Goal: Answer question/provide support: Share knowledge or assist other users

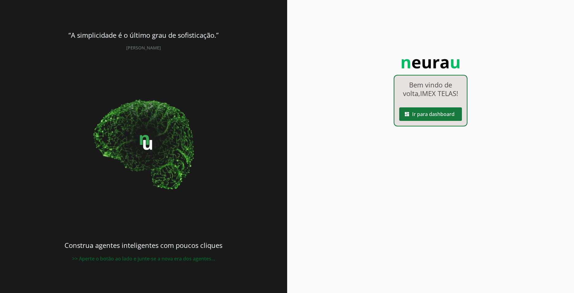
click at [431, 116] on span at bounding box center [430, 114] width 63 height 15
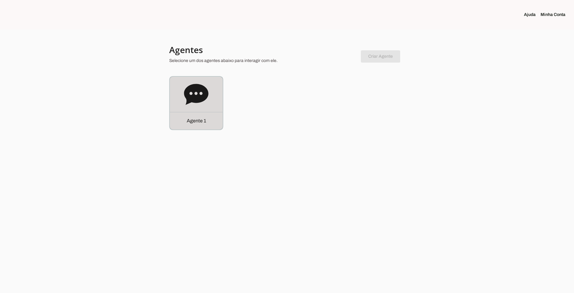
click at [187, 99] on icon at bounding box center [196, 94] width 24 height 21
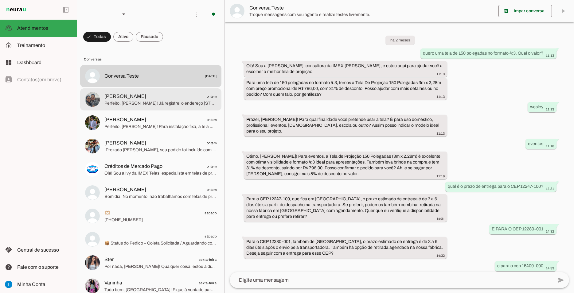
scroll to position [280, 0]
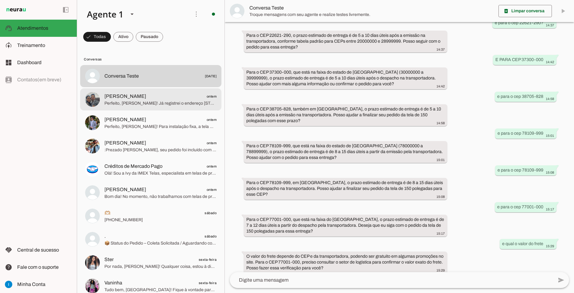
click at [182, 100] on span "Perfeito, [PERSON_NAME]! Já registrei o endereço [STREET_ADDRESS] para consulta…" at bounding box center [160, 103] width 112 height 6
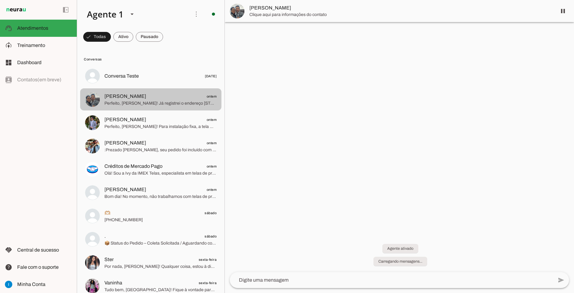
scroll to position [173, 0]
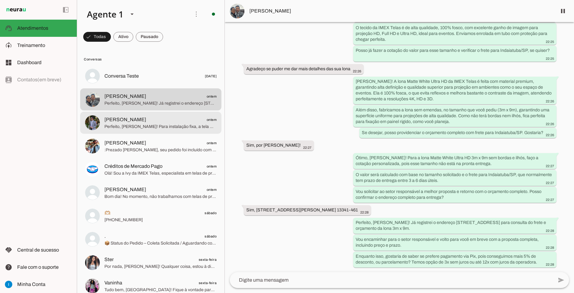
click at [170, 116] on span "[PERSON_NAME] ontem" at bounding box center [160, 120] width 112 height 8
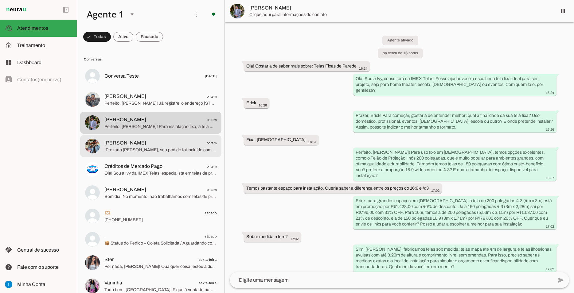
scroll to position [212, 0]
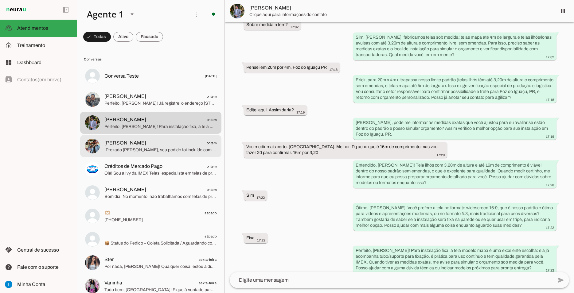
click at [166, 147] on span ":Prezado [PERSON_NAME], seu pedido foi incluído com sucesso em nosso sistema. ✅…" at bounding box center [160, 150] width 112 height 6
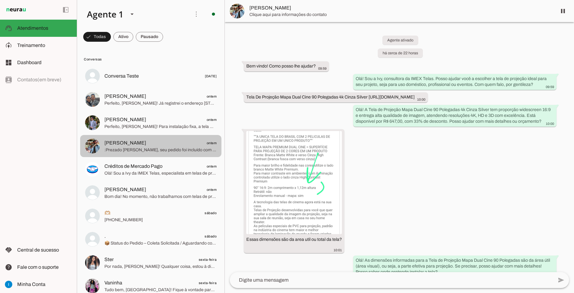
scroll to position [688, 0]
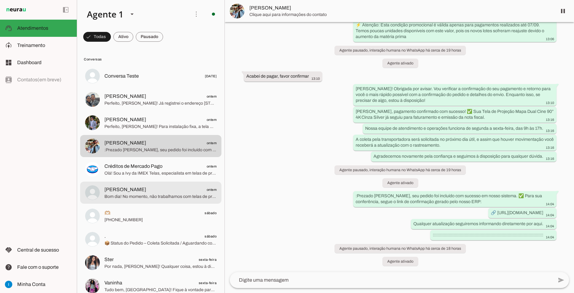
click at [150, 186] on span "[PERSON_NAME] ontem" at bounding box center [160, 190] width 112 height 8
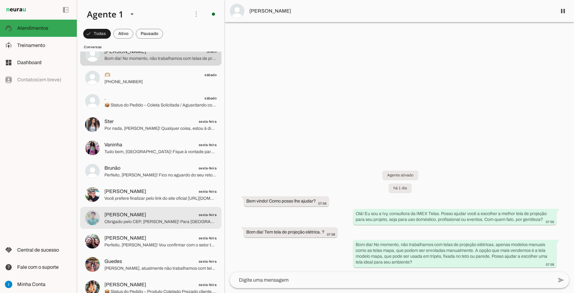
scroll to position [111, 0]
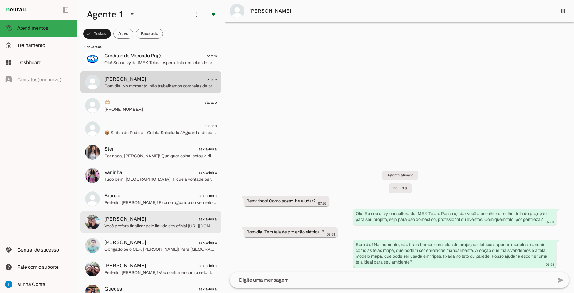
click at [150, 216] on span "[PERSON_NAME] sexta-feira" at bounding box center [160, 220] width 112 height 8
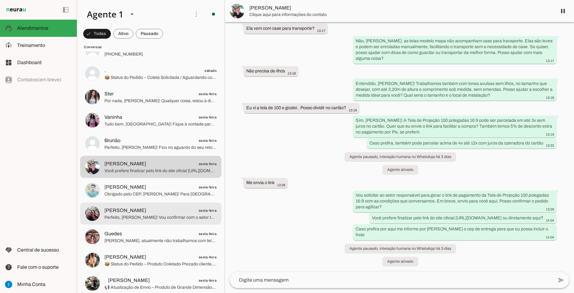
scroll to position [194, 0]
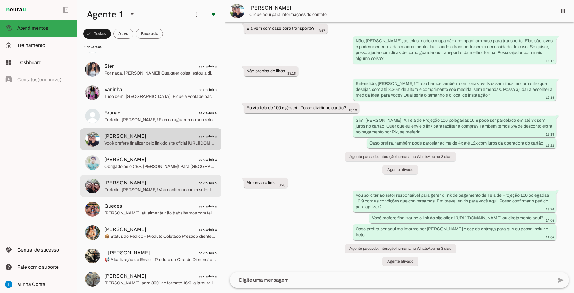
click at [159, 179] on span "[PERSON_NAME] sexta-feira" at bounding box center [160, 183] width 112 height 8
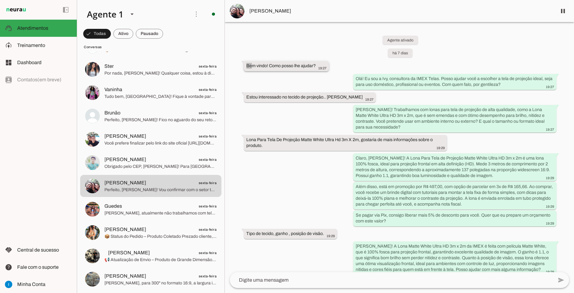
drag, startPoint x: 415, startPoint y: 261, endPoint x: 245, endPoint y: 63, distance: 260.6
click at [245, 63] on div "Agente ativado há 7 dias Bem vindo! Como posso lhe ajudar? 19:27 Olá! Eu sou a …" at bounding box center [399, 147] width 349 height 250
copy whatsapp-message-bubble "Be"
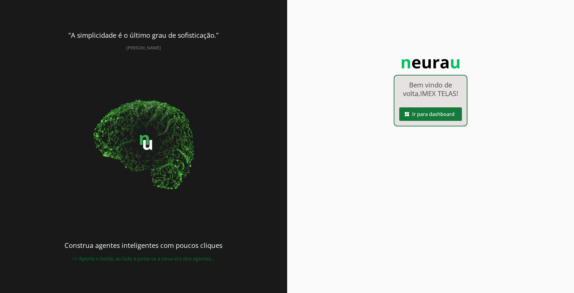
click at [443, 114] on span at bounding box center [430, 114] width 63 height 15
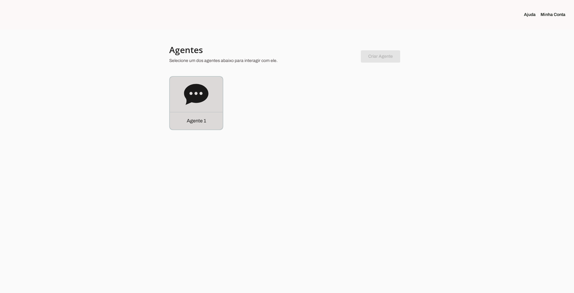
click at [191, 104] on icon at bounding box center [196, 94] width 25 height 25
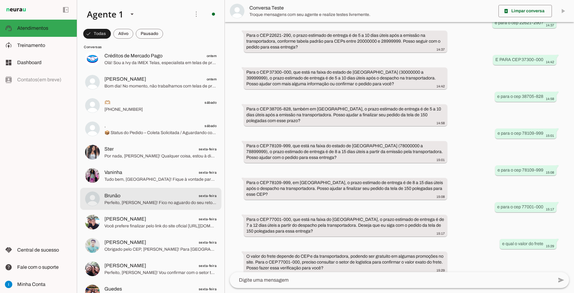
scroll to position [138, 0]
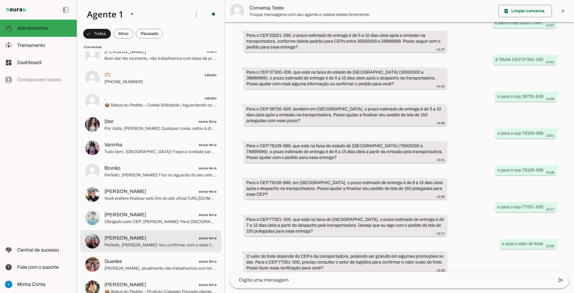
drag, startPoint x: 134, startPoint y: 236, endPoint x: 150, endPoint y: 226, distance: 19.3
click at [134, 235] on div at bounding box center [160, 241] width 112 height 15
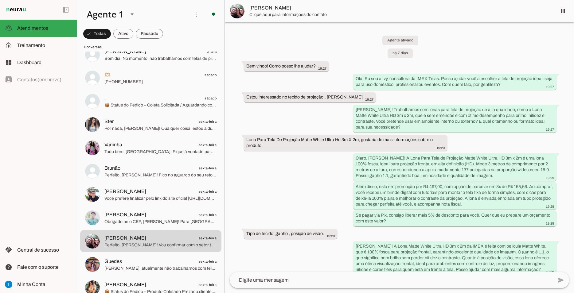
scroll to position [2513, 0]
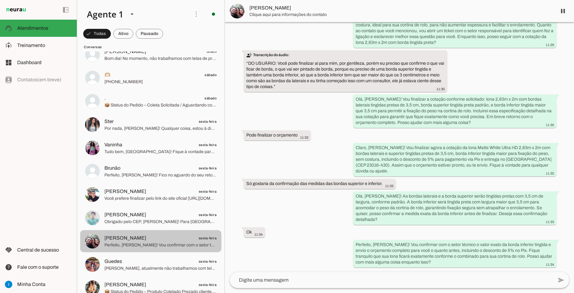
click at [183, 235] on span "[PERSON_NAME] sexta-feira" at bounding box center [160, 239] width 112 height 8
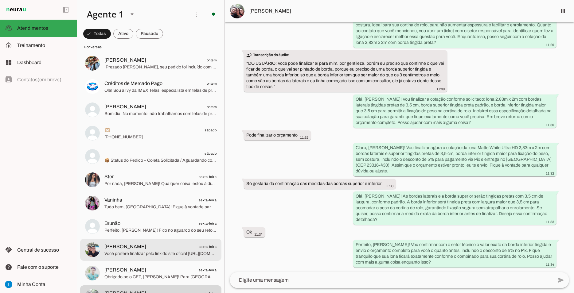
scroll to position [138, 0]
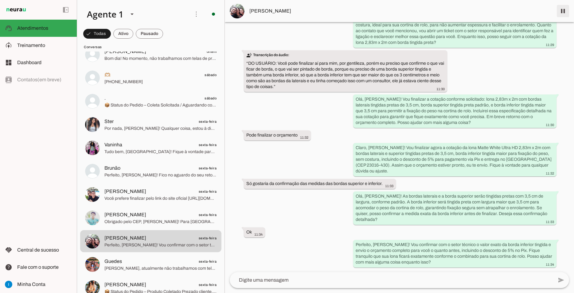
click at [562, 10] on span at bounding box center [563, 11] width 15 height 15
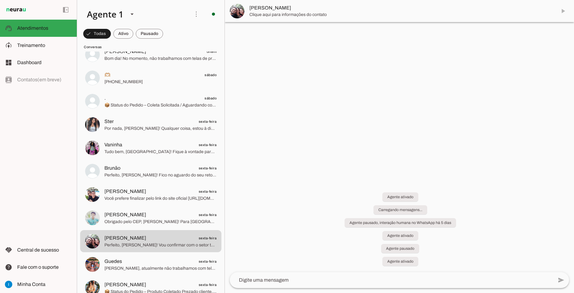
scroll to position [0, 0]
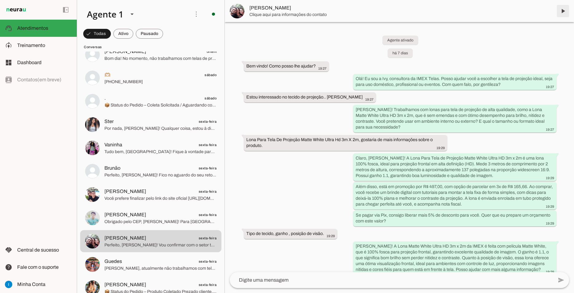
click at [561, 12] on span at bounding box center [563, 11] width 15 height 15
click at [562, 12] on md-item "[PERSON_NAME]" at bounding box center [399, 11] width 349 height 22
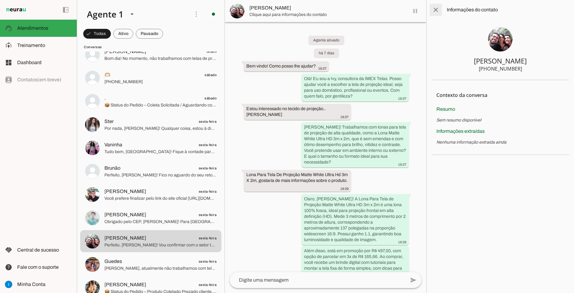
click at [437, 7] on span at bounding box center [436, 9] width 15 height 15
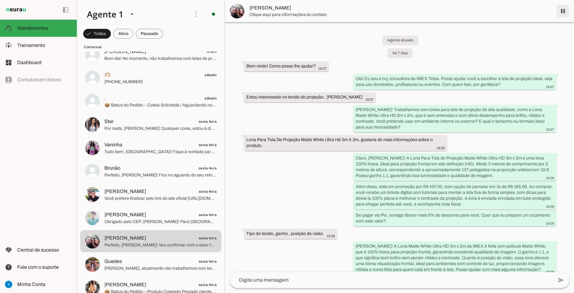
click at [565, 10] on span at bounding box center [563, 11] width 15 height 15
click at [535, 13] on span "Clique aqui para informações do contato" at bounding box center [400, 15] width 303 height 6
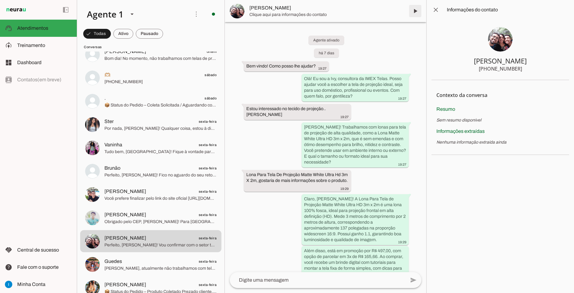
click at [418, 12] on span at bounding box center [415, 11] width 15 height 15
